Goal: Navigation & Orientation: Go to known website

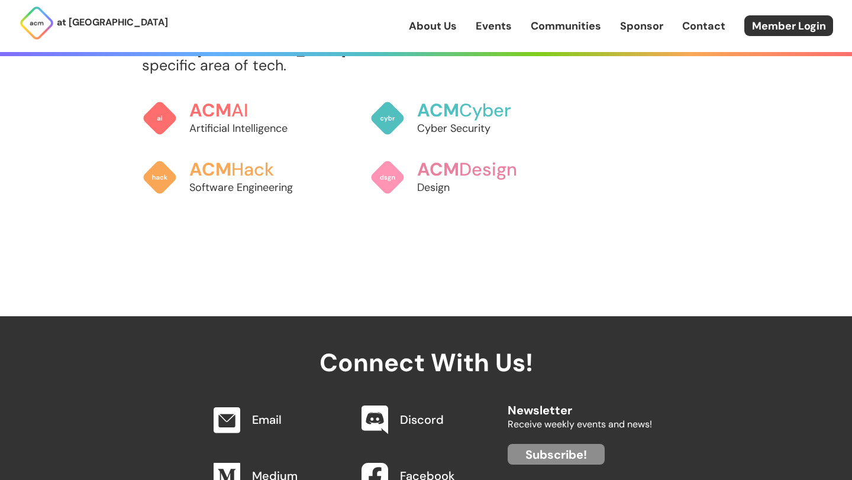
scroll to position [1005, 0]
